Goal: Information Seeking & Learning: Learn about a topic

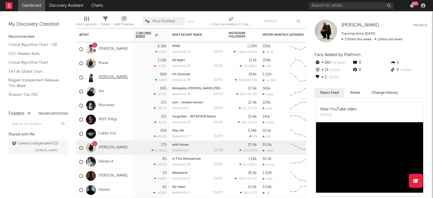
click at [110, 76] on link "[PERSON_NAME]" at bounding box center [113, 77] width 29 height 5
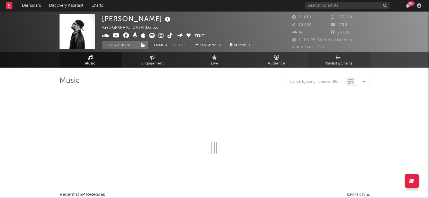
click at [342, 58] on link "Playlists/Charts" at bounding box center [339, 60] width 62 height 16
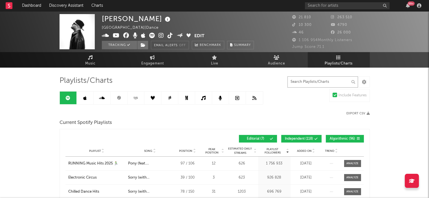
click at [316, 83] on input "text" at bounding box center [322, 81] width 71 height 11
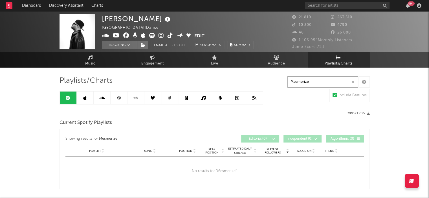
type input "Mesmerize"
click at [86, 97] on icon at bounding box center [84, 98] width 3 height 5
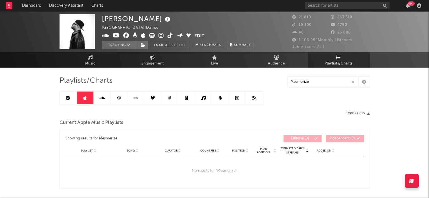
click at [100, 98] on icon at bounding box center [102, 98] width 6 height 5
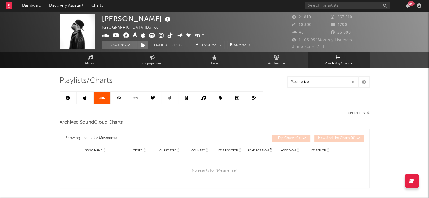
click at [117, 98] on icon at bounding box center [119, 98] width 4 height 4
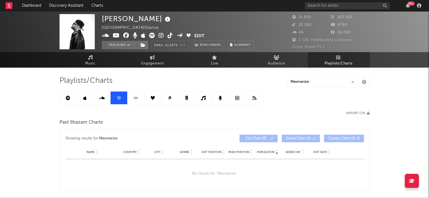
click at [137, 98] on icon at bounding box center [136, 98] width 6 height 4
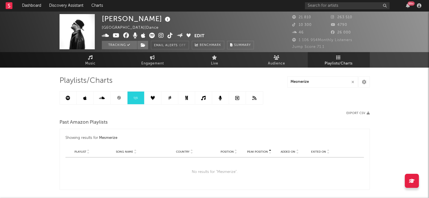
click at [153, 98] on icon at bounding box center [153, 98] width 4 height 4
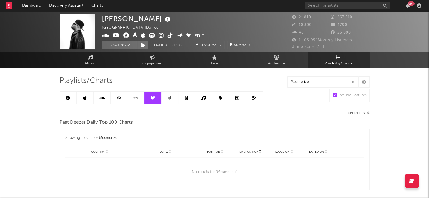
click at [172, 98] on link at bounding box center [169, 98] width 17 height 13
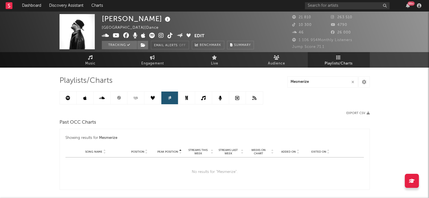
click at [189, 98] on link at bounding box center [186, 98] width 17 height 13
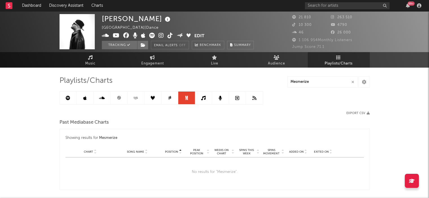
click at [208, 98] on link at bounding box center [203, 98] width 17 height 13
